Goal: Task Accomplishment & Management: Manage account settings

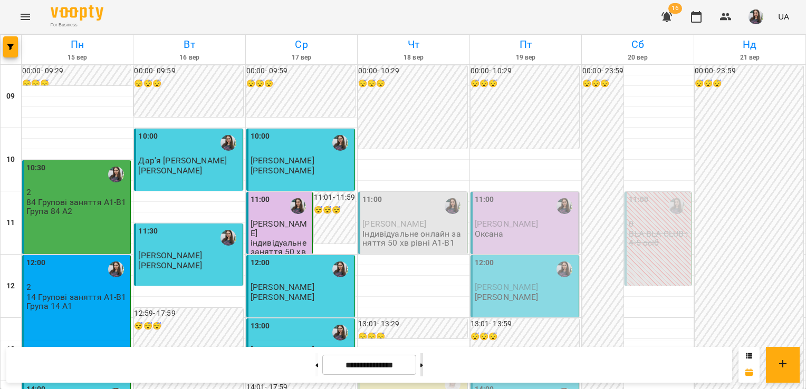
click at [423, 367] on button at bounding box center [421, 364] width 3 height 23
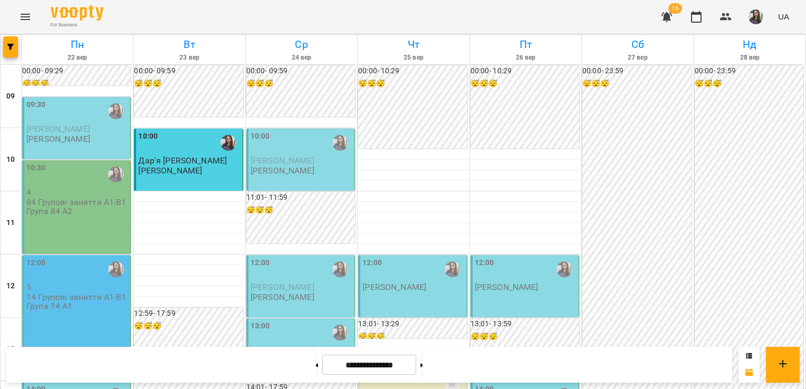
scroll to position [474, 0]
click at [315, 369] on button at bounding box center [316, 364] width 3 height 23
type input "**********"
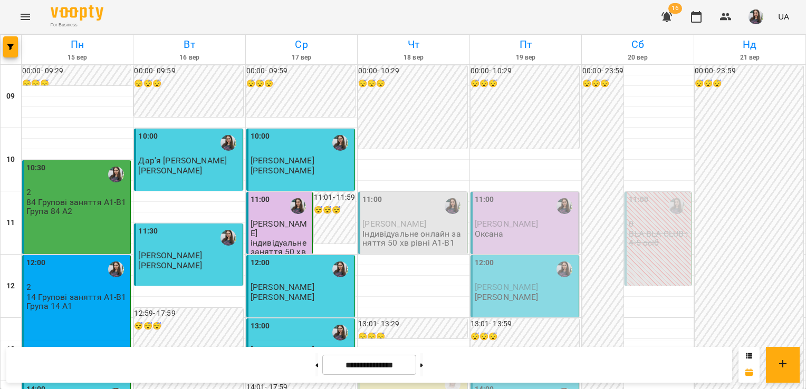
scroll to position [7, 0]
click at [420, 219] on span "[PERSON_NAME]" at bounding box center [394, 224] width 64 height 10
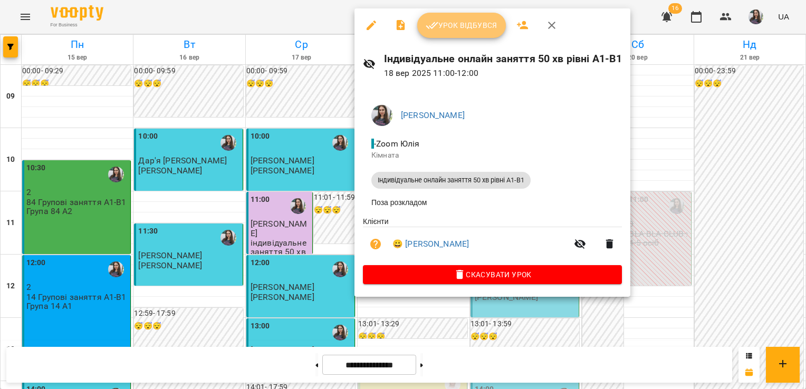
click at [458, 28] on span "Урок відбувся" at bounding box center [462, 25] width 72 height 13
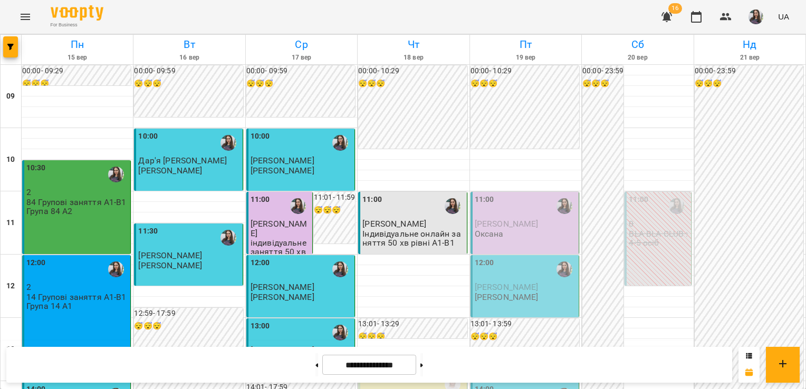
click at [670, 15] on icon "button" at bounding box center [666, 17] width 11 height 10
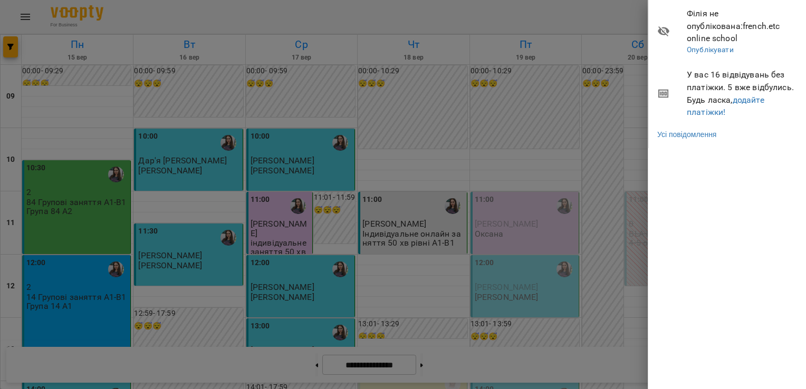
click at [610, 22] on div at bounding box center [403, 194] width 806 height 389
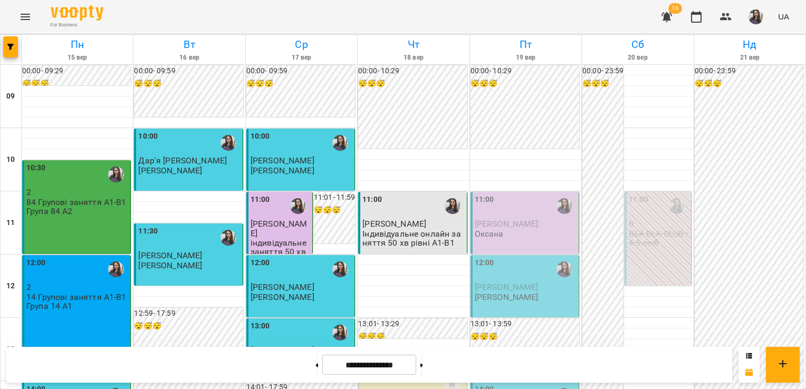
scroll to position [609, 0]
click at [423, 366] on button at bounding box center [421, 364] width 3 height 23
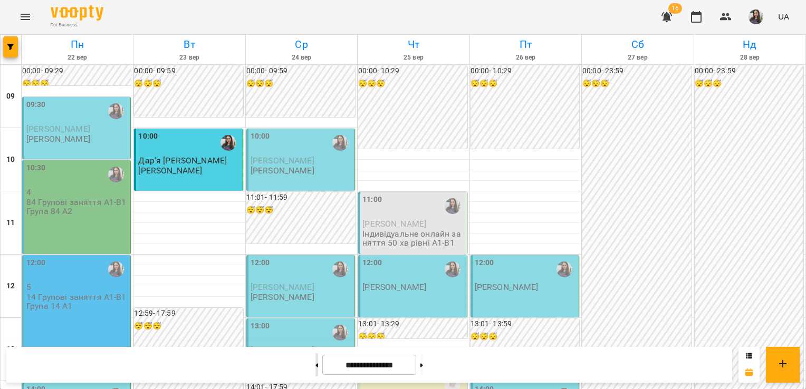
click at [315, 368] on button at bounding box center [316, 364] width 3 height 23
type input "**********"
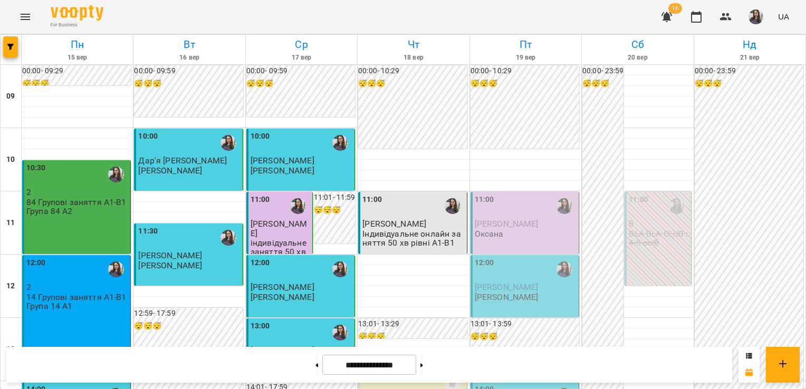
scroll to position [0, 0]
